Goal: Transaction & Acquisition: Purchase product/service

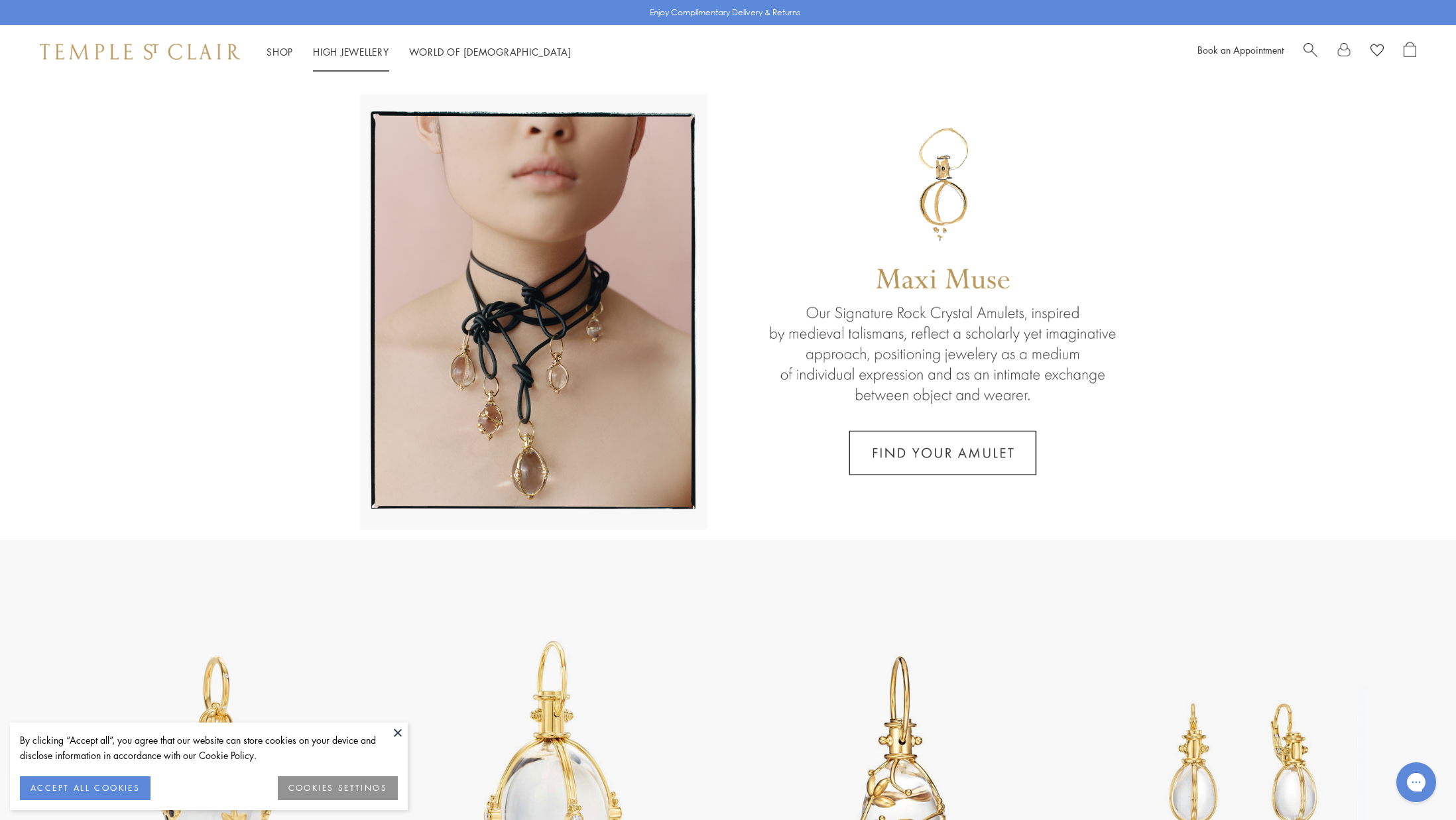
click at [344, 52] on link "High Jewellery High Jewellery" at bounding box center [351, 51] width 76 height 13
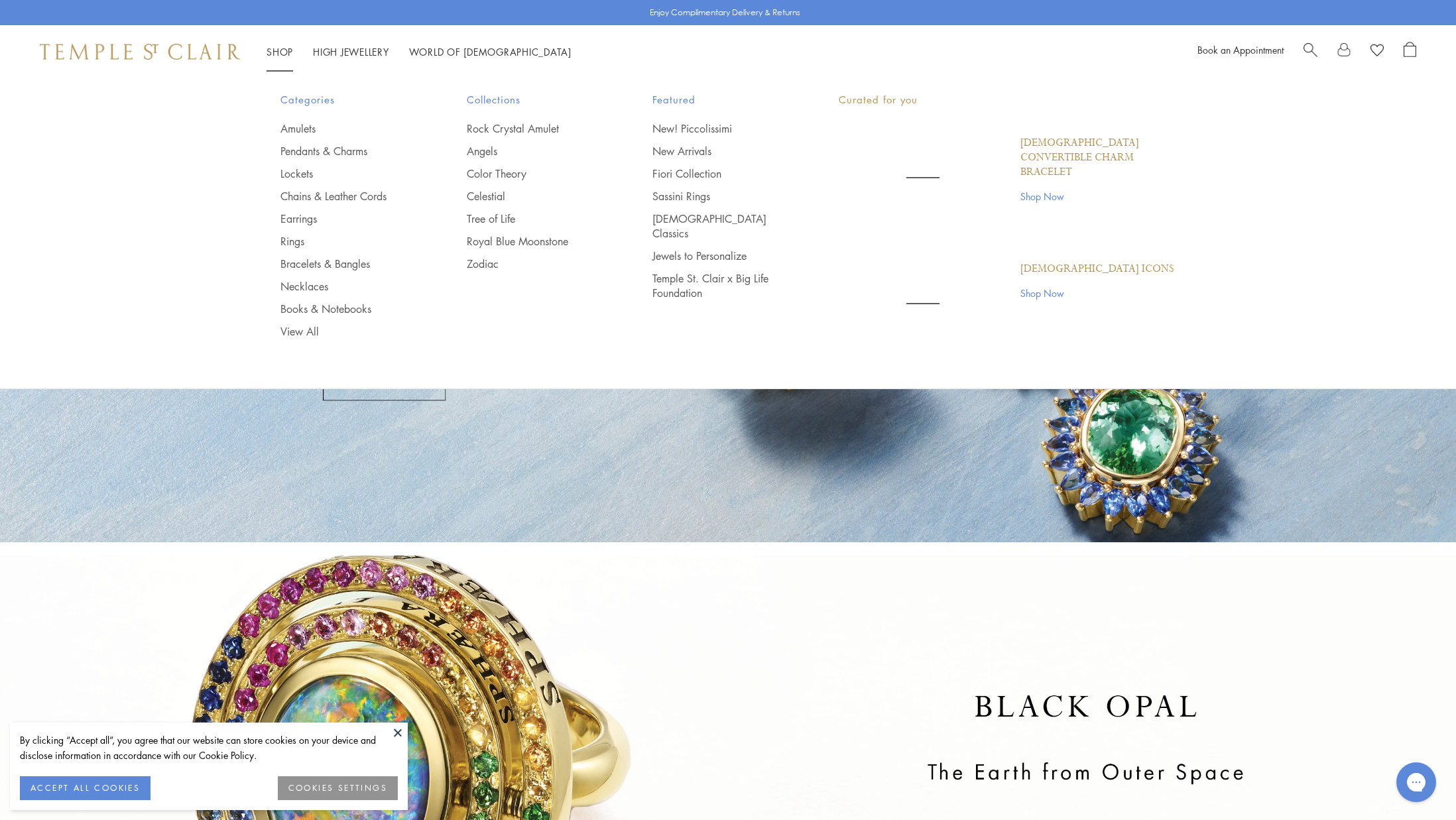
click at [270, 48] on link "Shop Shop" at bounding box center [279, 51] width 26 height 13
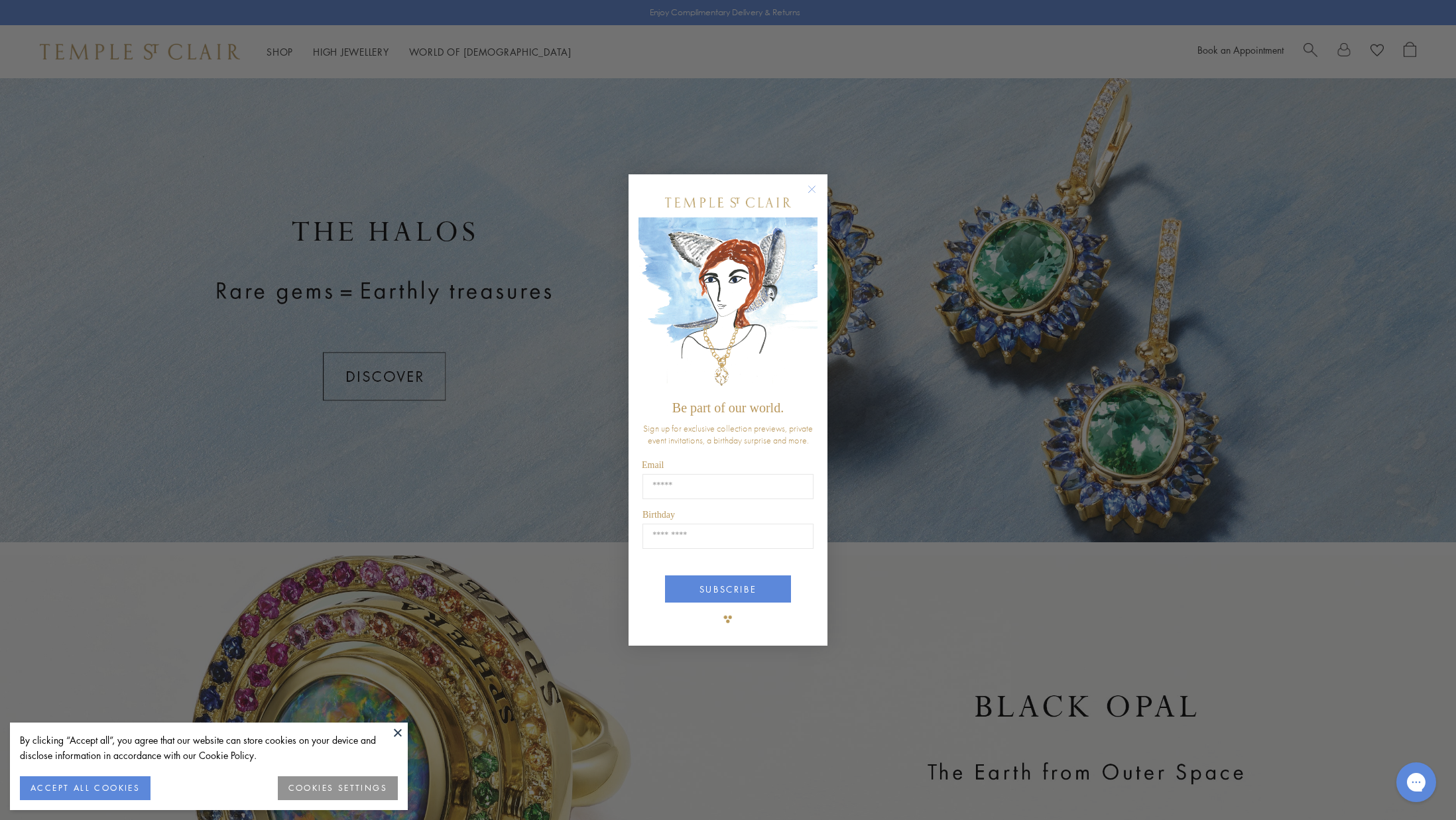
click at [819, 181] on form "Be part of our world. Sign up for exclusive collection previews, private event …" at bounding box center [728, 410] width 199 height 472
click at [809, 188] on circle "Close dialog" at bounding box center [811, 189] width 16 height 16
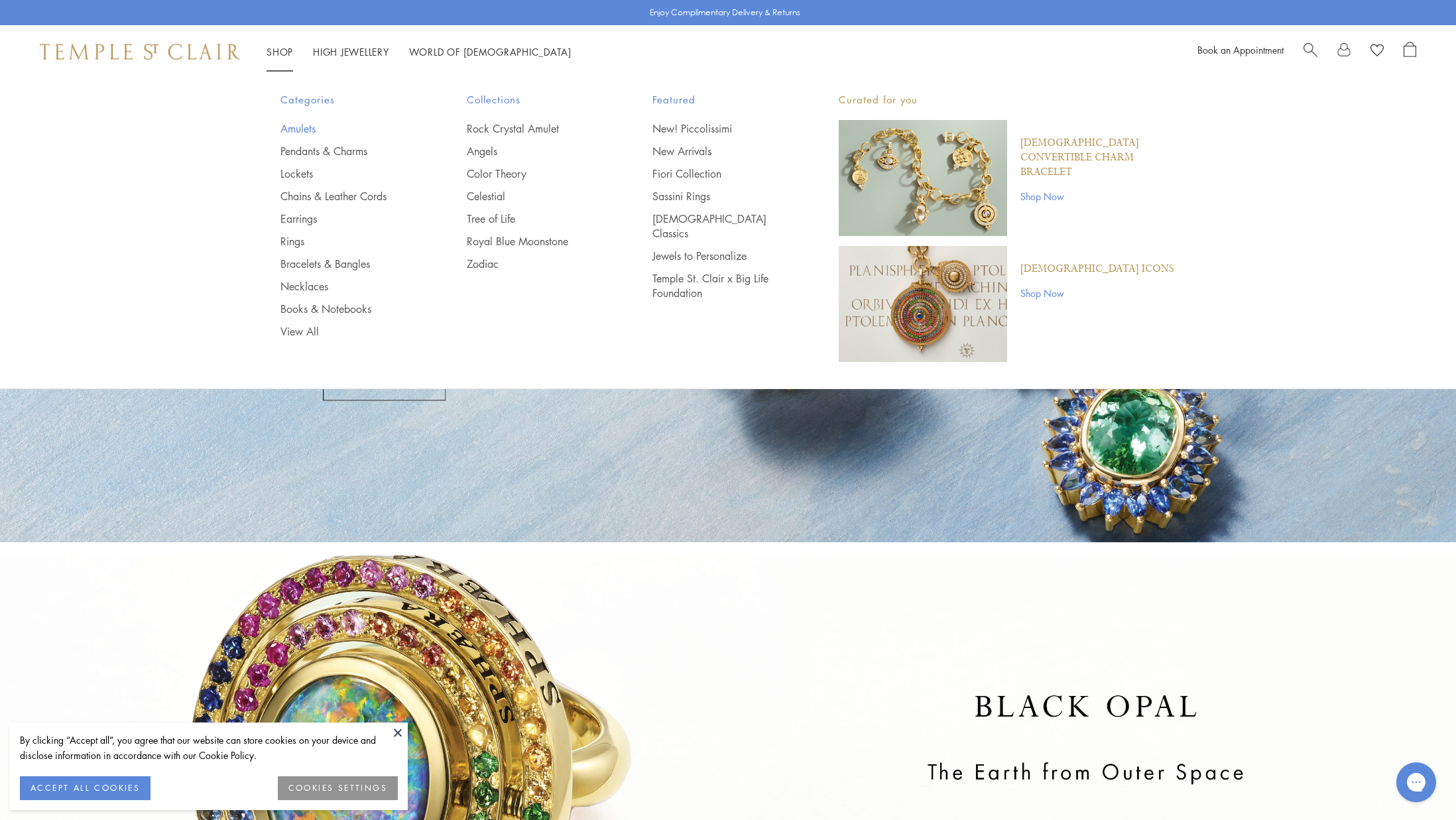
click at [293, 127] on link "Amulets" at bounding box center [347, 128] width 133 height 15
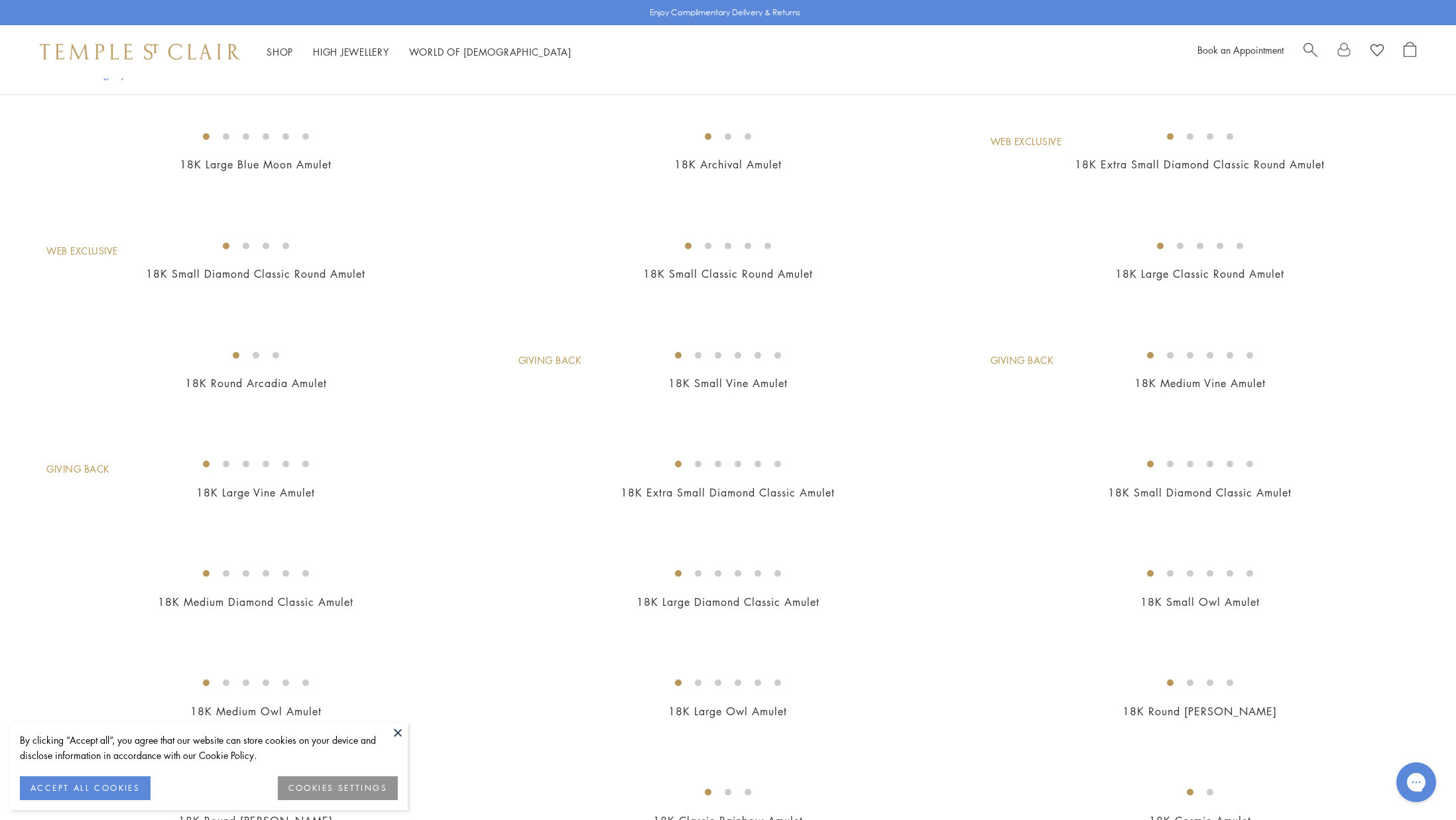
scroll to position [356, 0]
